Goal: Check status: Check status

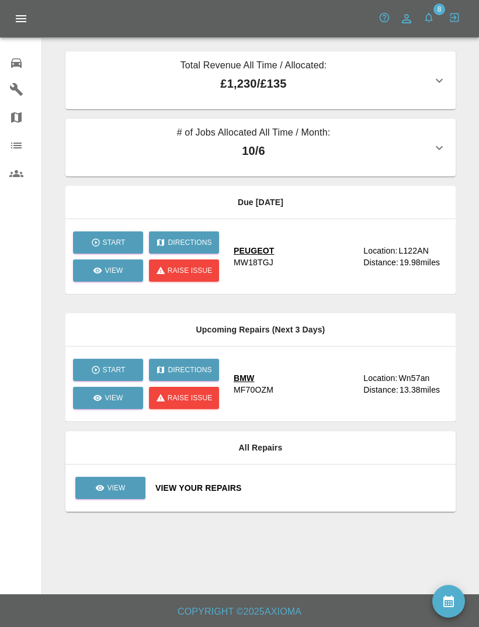
click at [280, 253] on div "PEUGEOT MW18TGJ" at bounding box center [294, 256] width 120 height 23
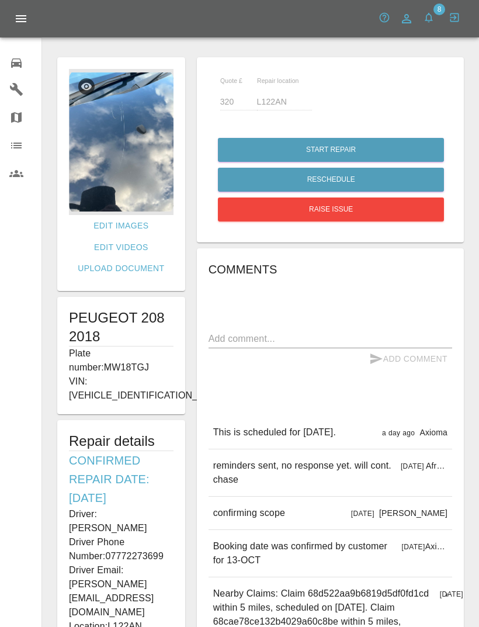
click at [124, 161] on img at bounding box center [121, 142] width 105 height 146
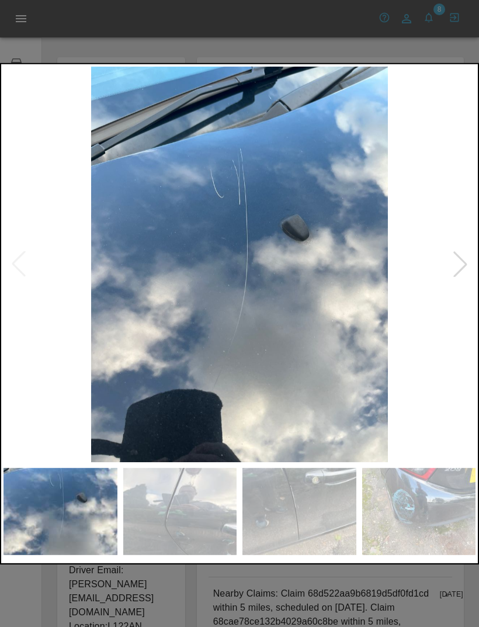
click at [457, 258] on div at bounding box center [460, 264] width 26 height 26
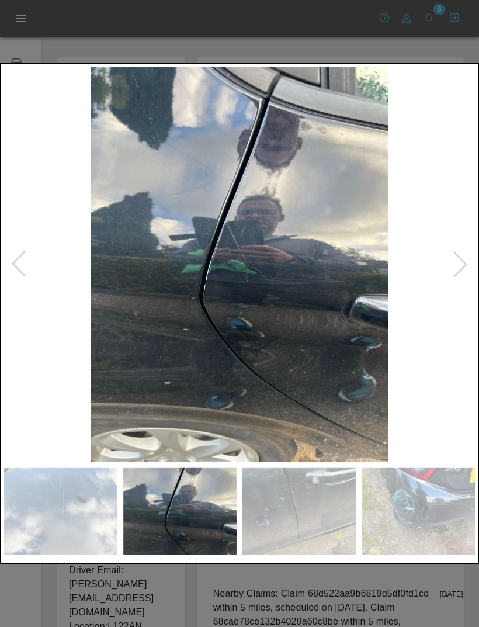
click at [456, 259] on div at bounding box center [460, 264] width 26 height 26
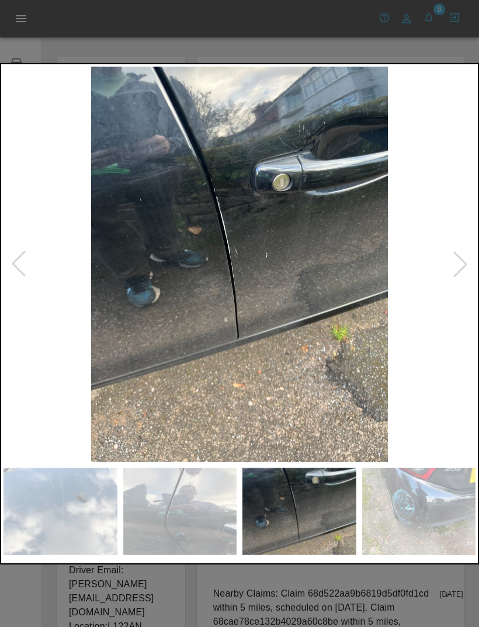
click at [457, 261] on div at bounding box center [460, 264] width 26 height 26
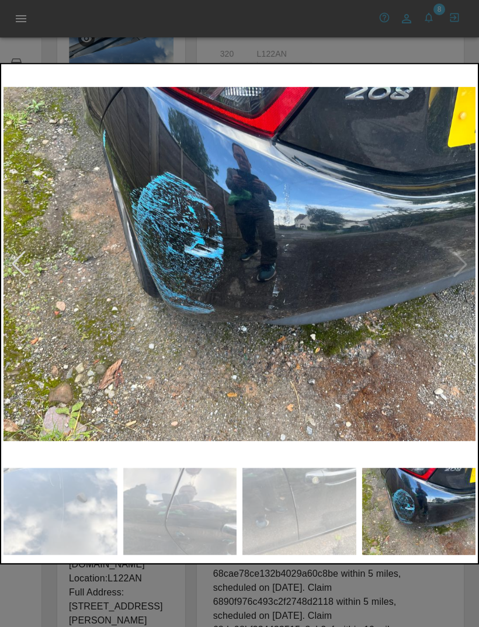
scroll to position [50, 0]
click at [364, 623] on div at bounding box center [239, 313] width 479 height 627
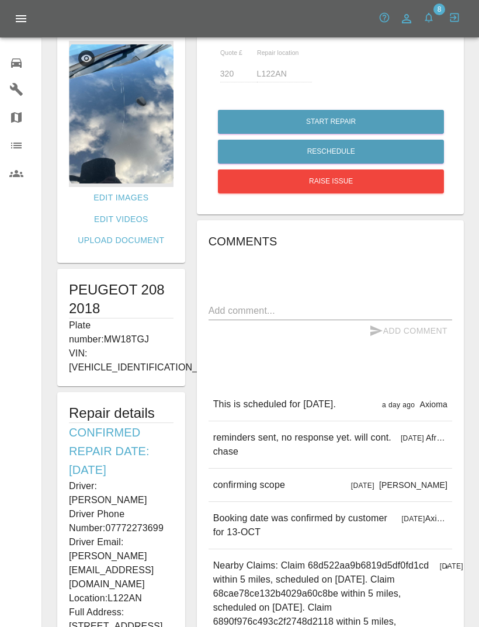
scroll to position [27, 0]
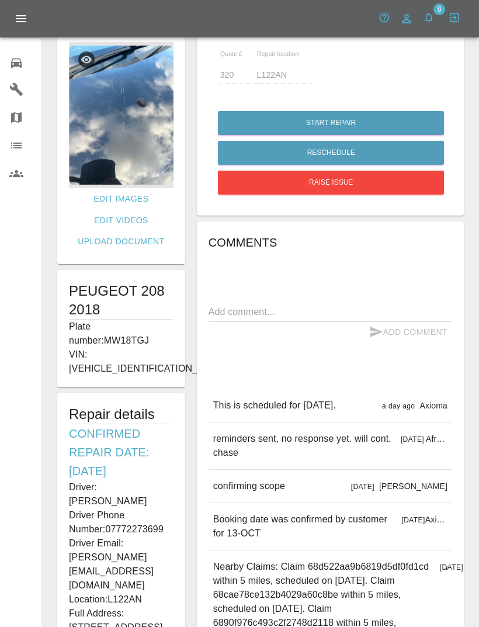
click at [128, 113] on img at bounding box center [121, 115] width 105 height 146
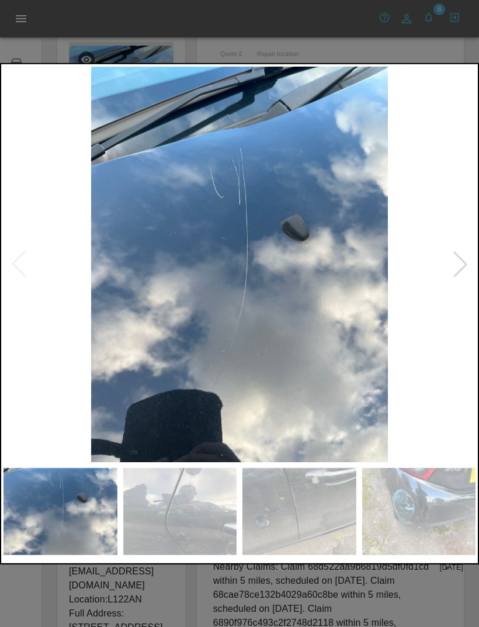
click at [461, 264] on div at bounding box center [460, 264] width 26 height 26
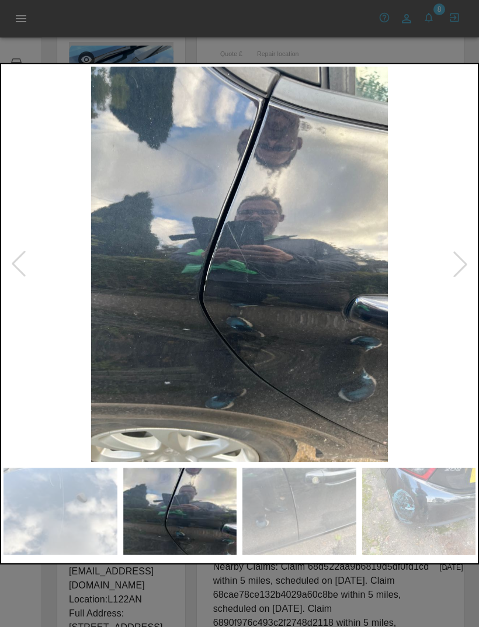
click at [454, 264] on div at bounding box center [460, 264] width 26 height 26
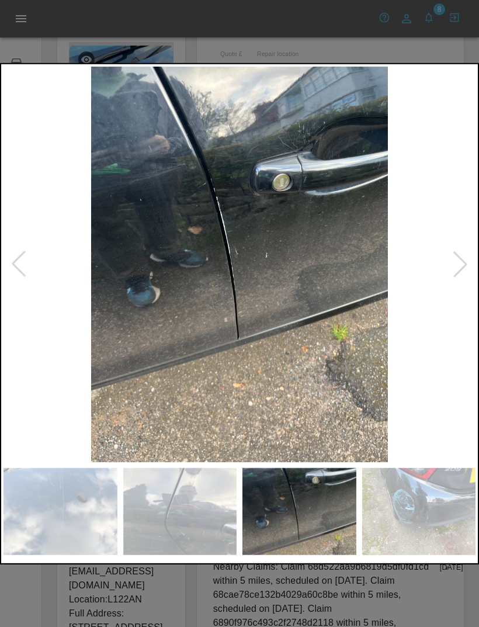
click at [465, 251] on div at bounding box center [460, 264] width 26 height 26
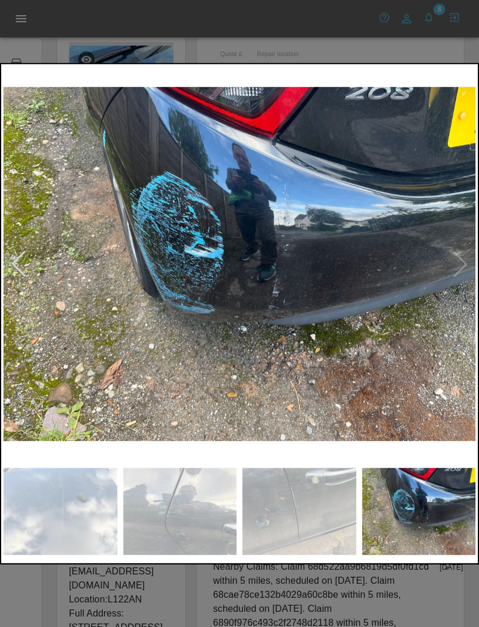
click at [22, 267] on div at bounding box center [19, 264] width 26 height 26
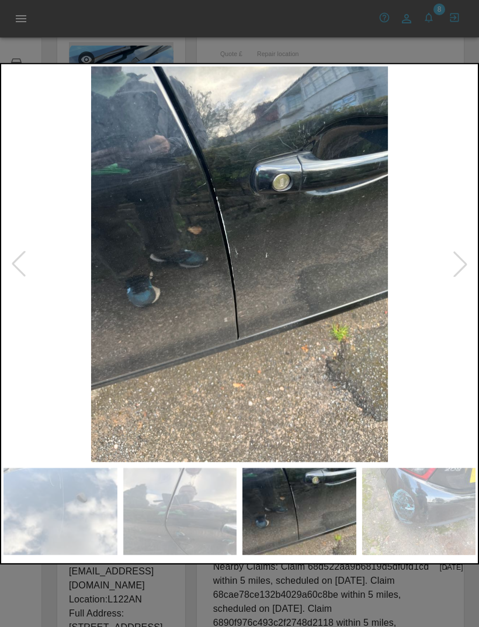
click at [454, 260] on div at bounding box center [460, 264] width 26 height 26
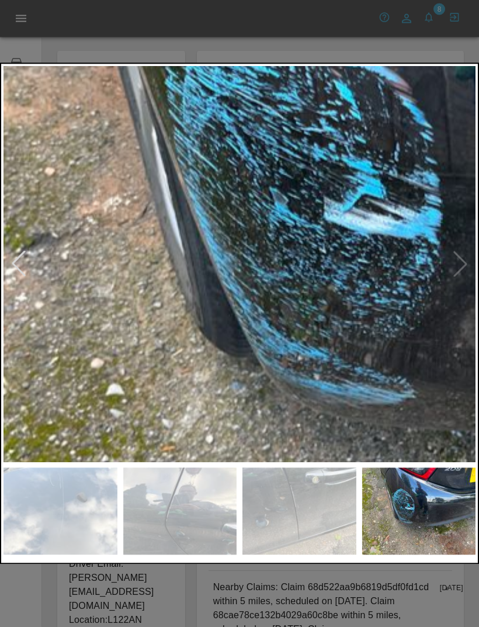
scroll to position [0, 0]
